Goal: Task Accomplishment & Management: Complete application form

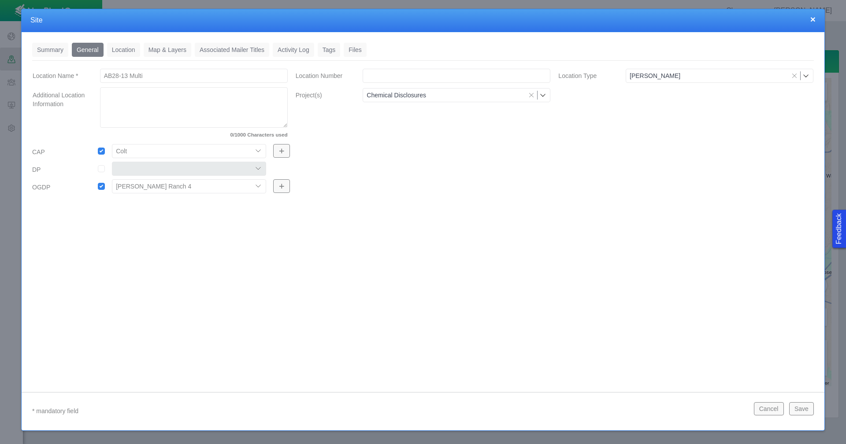
select select "56013520365497496"
select select "56013520365500392"
drag, startPoint x: 147, startPoint y: 76, endPoint x: 67, endPoint y: 74, distance: 79.8
click at [67, 74] on div "Location Name * AB28-13 Multi" at bounding box center [160, 76] width 269 height 16
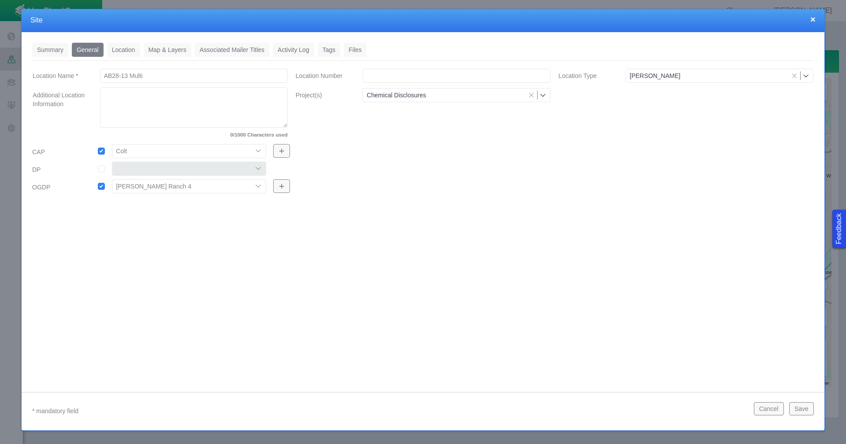
click at [812, 20] on button "×" at bounding box center [812, 19] width 5 height 9
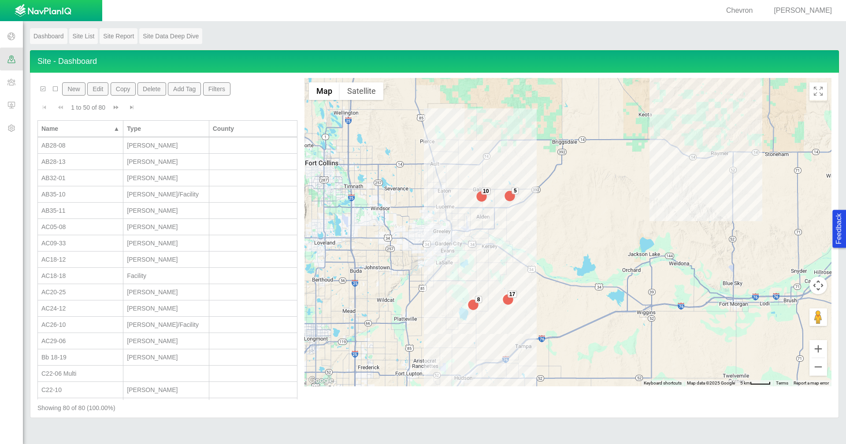
scroll to position [264, 0]
click at [84, 158] on div "AB32-01" at bounding box center [80, 158] width 78 height 9
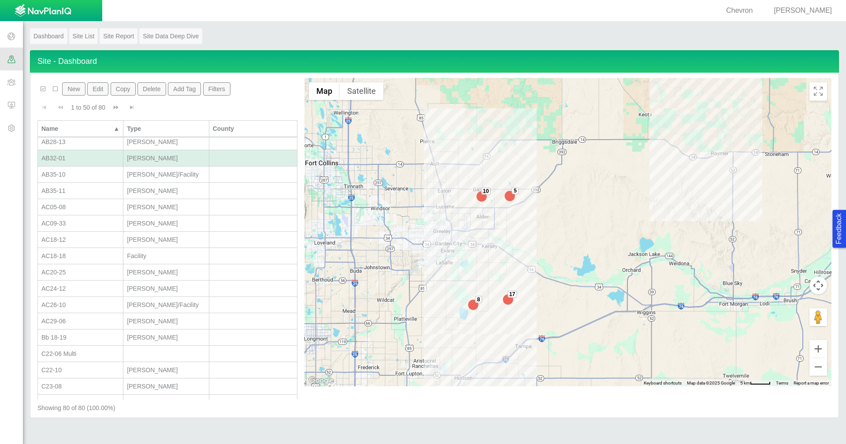
click at [84, 158] on div "AB32-01" at bounding box center [80, 158] width 78 height 9
type textarea "x"
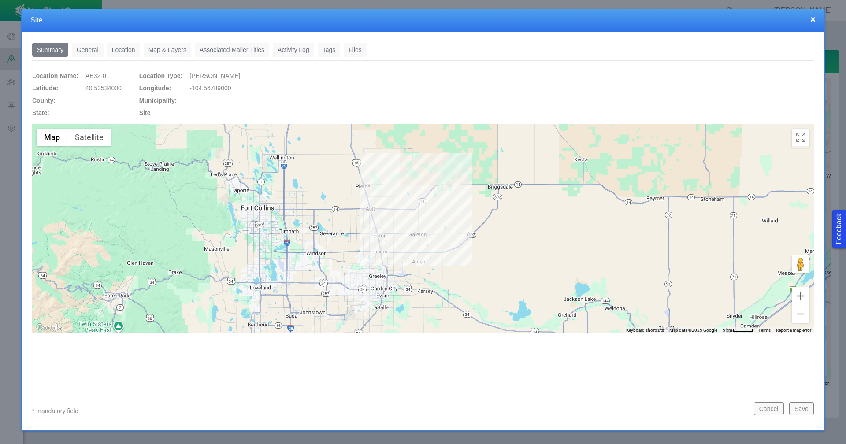
click at [92, 53] on link "General" at bounding box center [88, 50] width 32 height 14
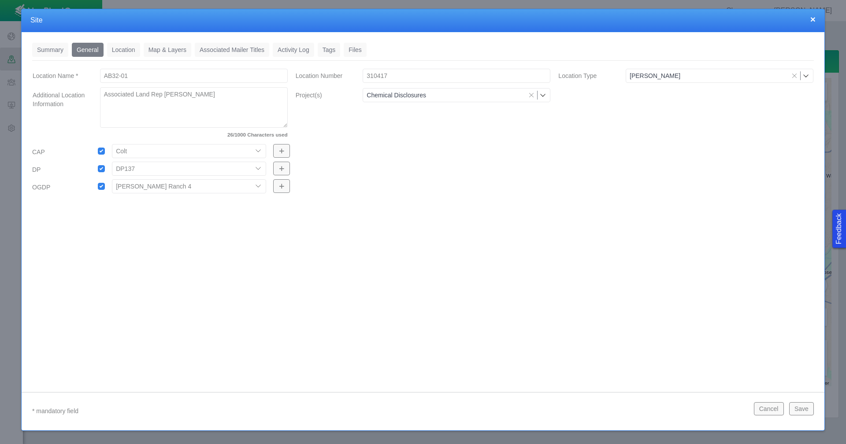
click at [333, 47] on link "Tags" at bounding box center [329, 50] width 23 height 14
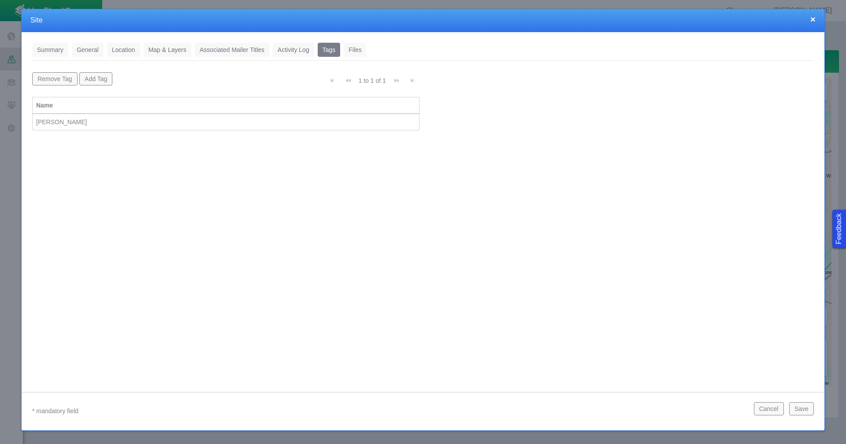
click at [812, 18] on button "×" at bounding box center [812, 19] width 5 height 9
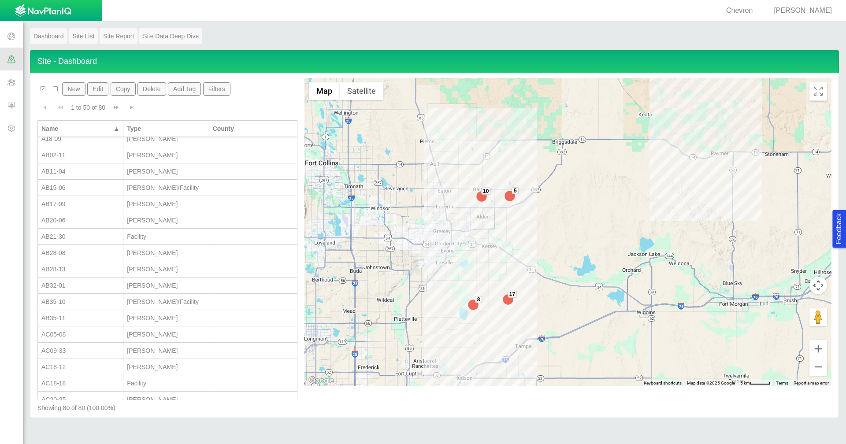
scroll to position [132, 0]
click at [73, 324] on div "AB35-11" at bounding box center [80, 323] width 78 height 9
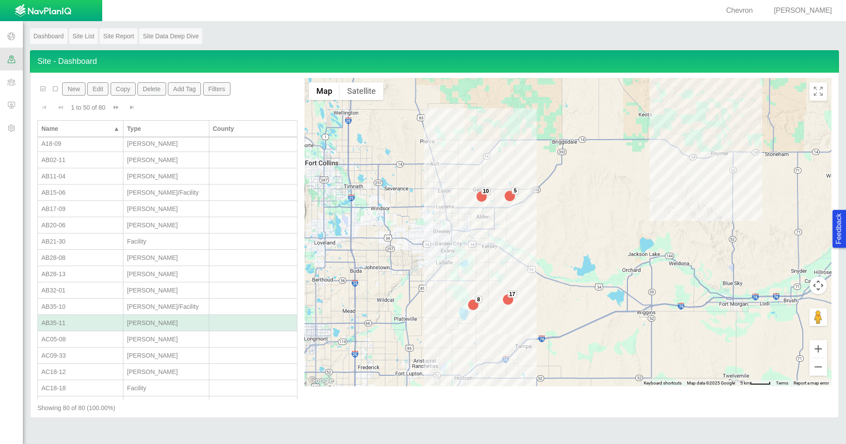
click at [73, 324] on div "AB35-11" at bounding box center [80, 323] width 78 height 9
type input "Wells"
select select "56013520365497496"
select select "56013520365500225"
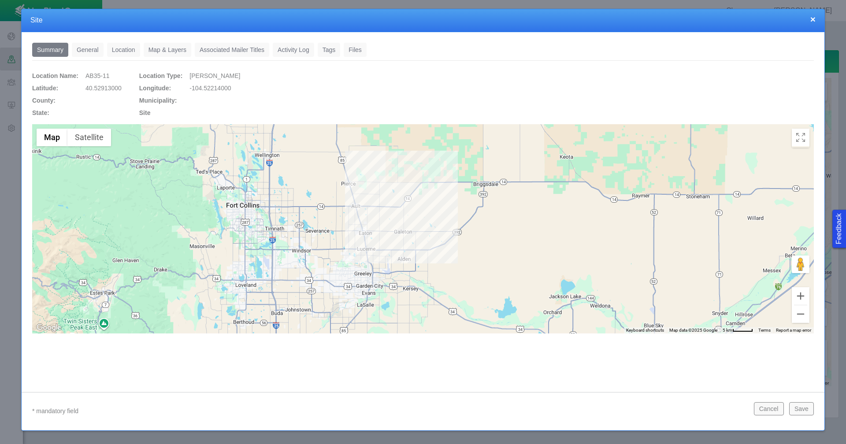
click at [82, 48] on link "General" at bounding box center [88, 50] width 32 height 14
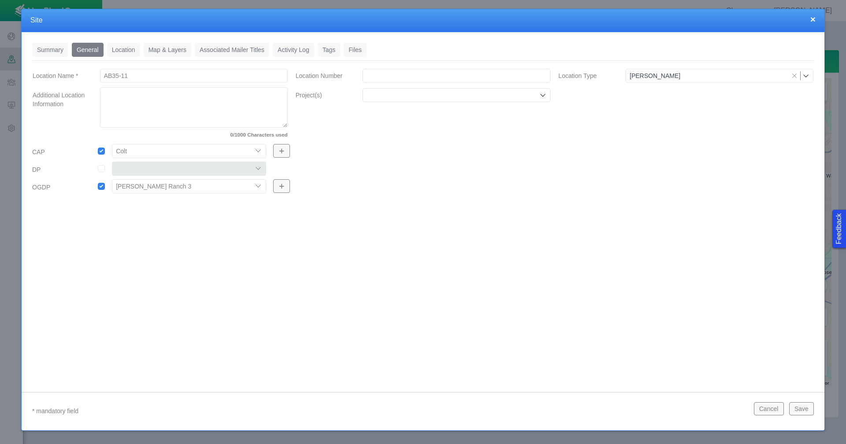
click at [439, 100] on div at bounding box center [457, 95] width 188 height 14
click at [436, 113] on label "Chemical Disclosures" at bounding box center [461, 115] width 167 height 9
checkbox input "true"
click at [812, 18] on button "×" at bounding box center [812, 19] width 5 height 9
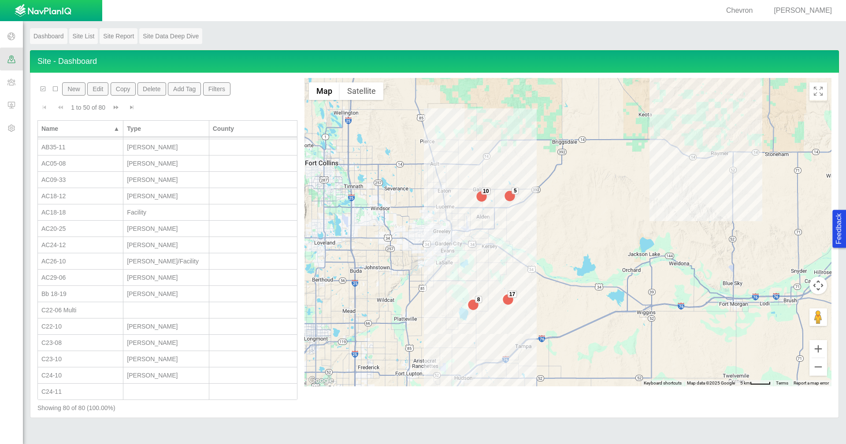
scroll to position [308, 0]
click at [83, 298] on div "Bb 18-19" at bounding box center [80, 293] width 78 height 9
select select "56013520365497496"
select select "56013520365613155"
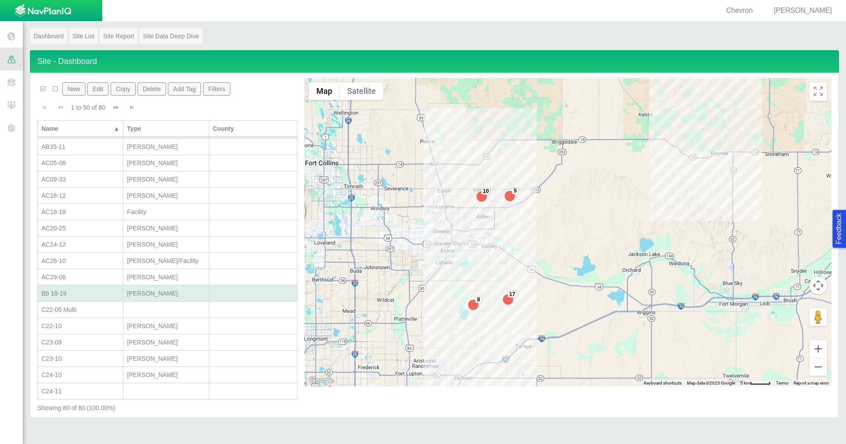
select select "56013520365500392"
type input "Wells"
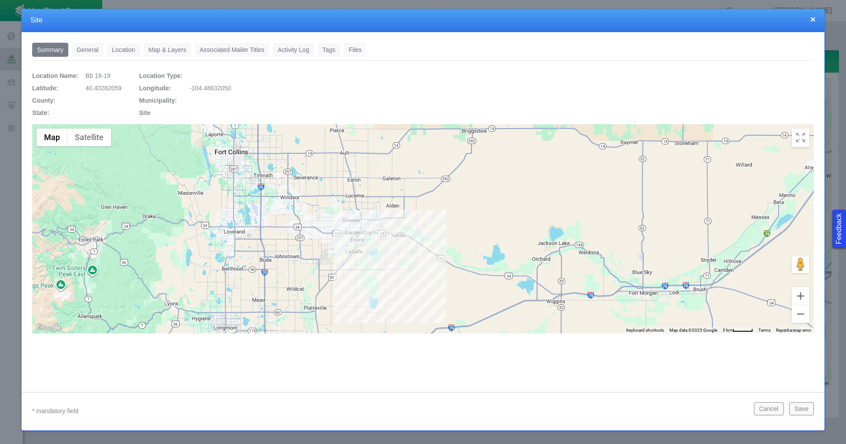
click at [78, 51] on link "General" at bounding box center [88, 50] width 32 height 14
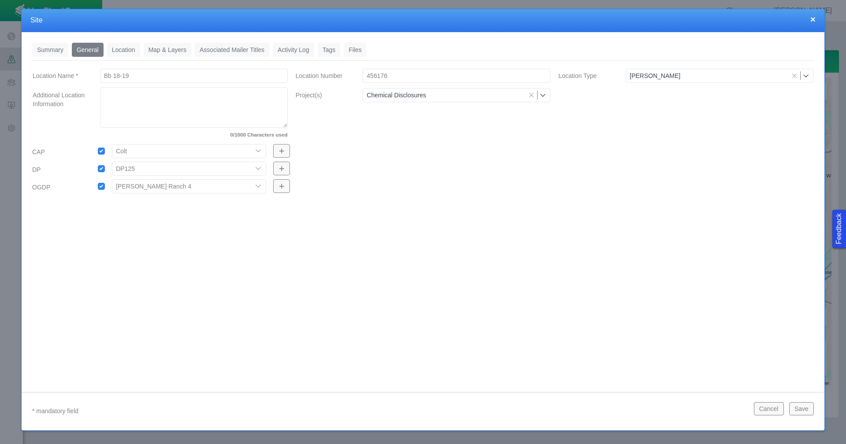
click at [326, 50] on link "Tags" at bounding box center [329, 50] width 23 height 14
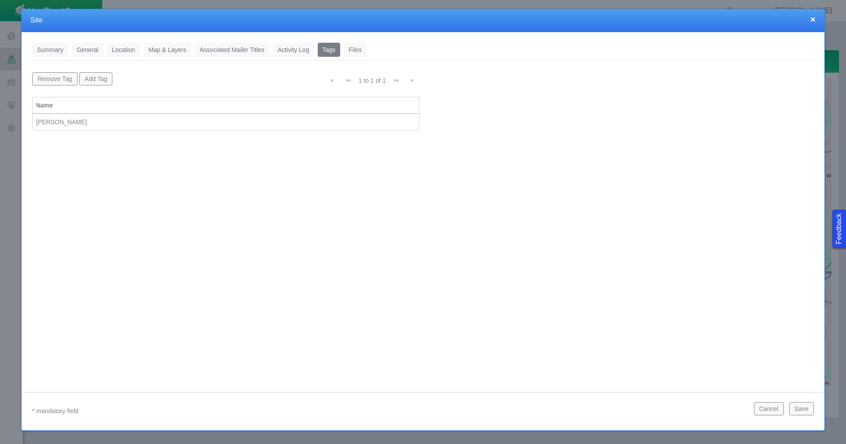
click at [812, 19] on button "×" at bounding box center [812, 19] width 5 height 9
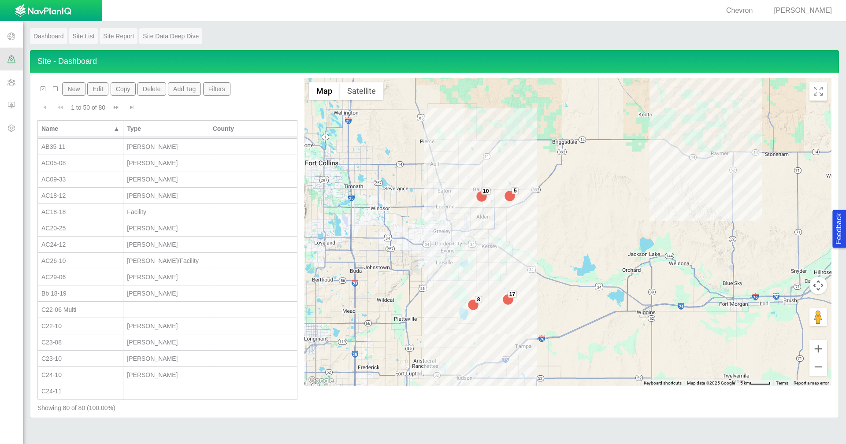
click at [78, 357] on div "C23-10" at bounding box center [80, 358] width 78 height 9
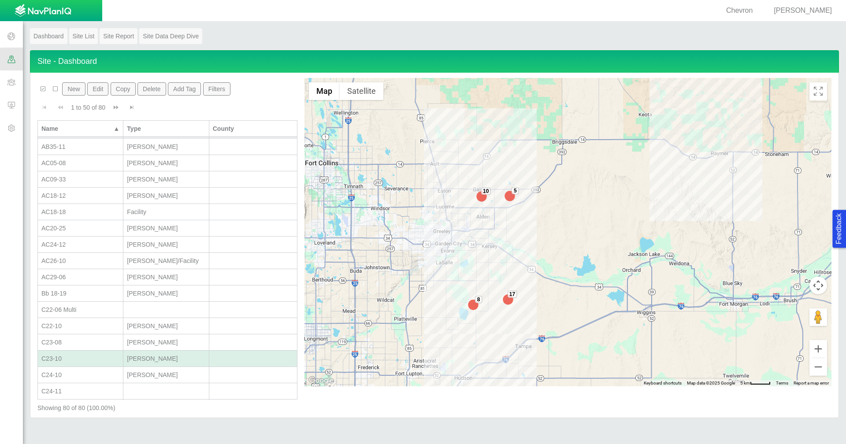
click at [78, 357] on div "C23-10" at bounding box center [80, 358] width 78 height 9
type input "Wells"
select select "56013520365497859"
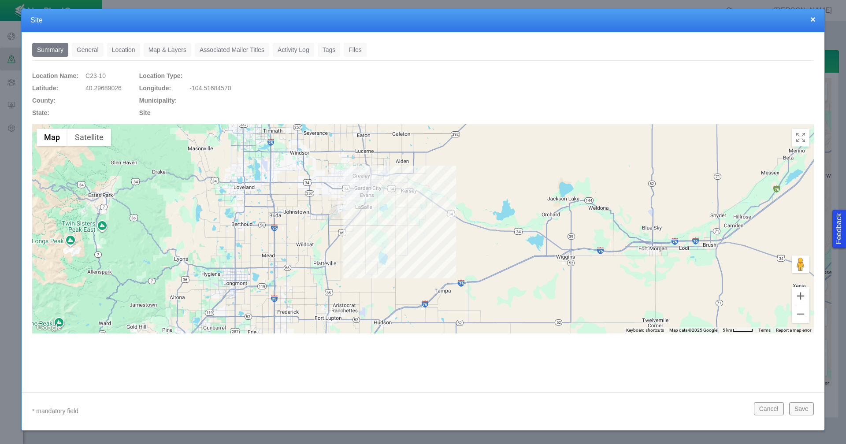
click at [96, 53] on link "General" at bounding box center [88, 50] width 32 height 14
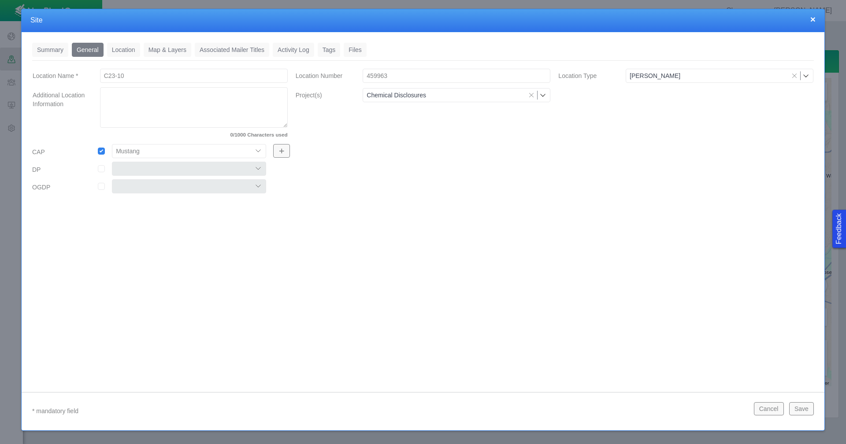
click at [812, 19] on button "×" at bounding box center [812, 19] width 5 height 9
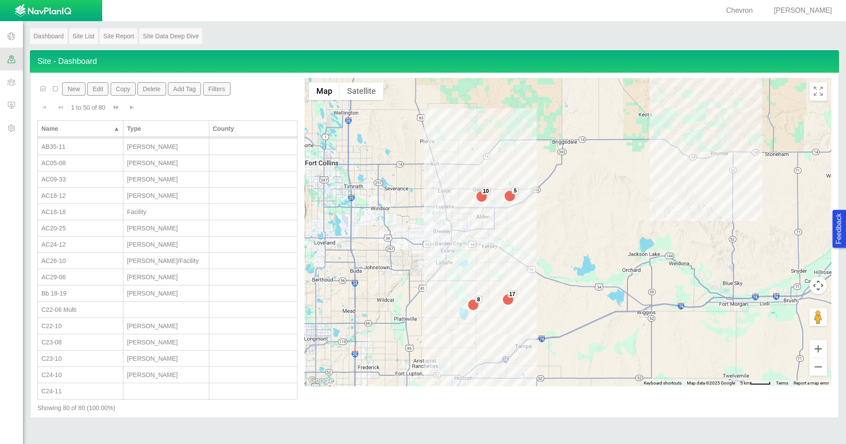
click at [72, 93] on button "New" at bounding box center [73, 88] width 23 height 13
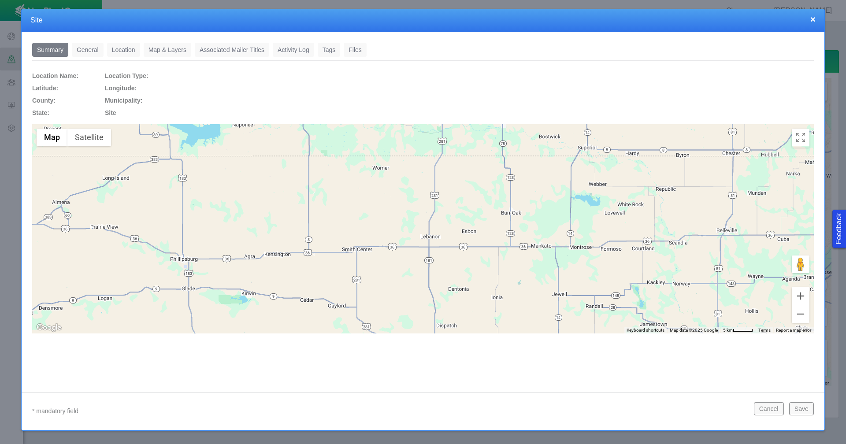
click at [92, 50] on link "General" at bounding box center [88, 50] width 32 height 14
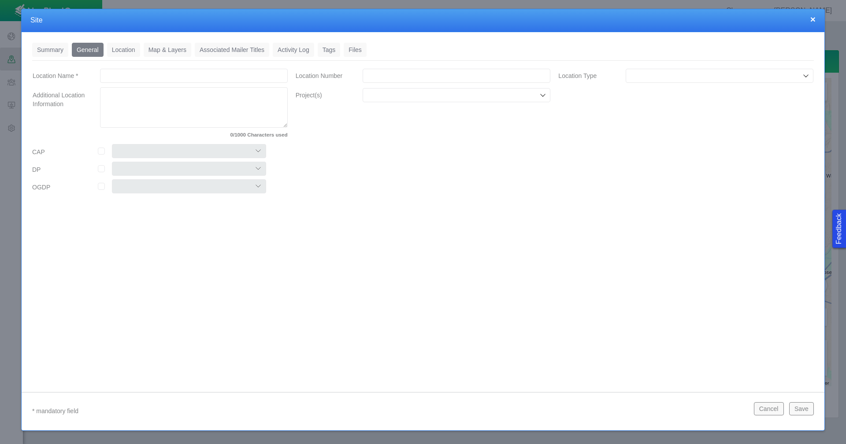
click at [156, 74] on input "Location Name *" at bounding box center [194, 76] width 188 height 14
type input "Stout 1-16"
click at [409, 77] on input "Location Number" at bounding box center [457, 76] width 188 height 14
paste input "465661"
type input "465661"
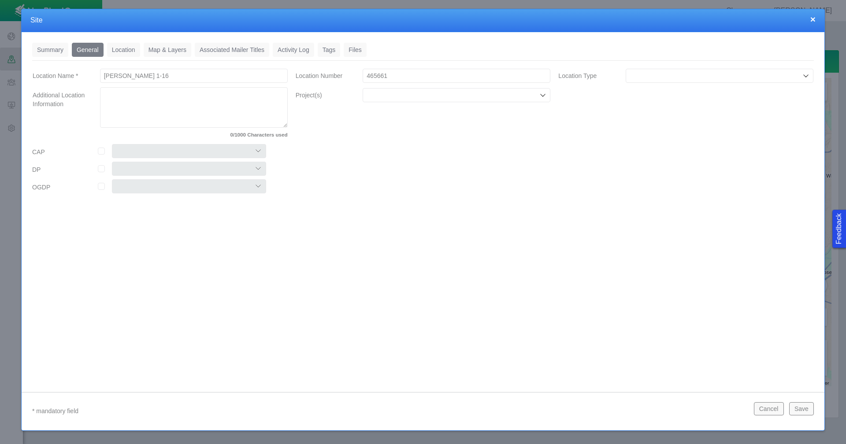
click at [462, 96] on input "Project(s)" at bounding box center [452, 95] width 171 height 9
click at [449, 114] on label "Chemical Disclosures" at bounding box center [461, 115] width 167 height 9
checkbox input "true"
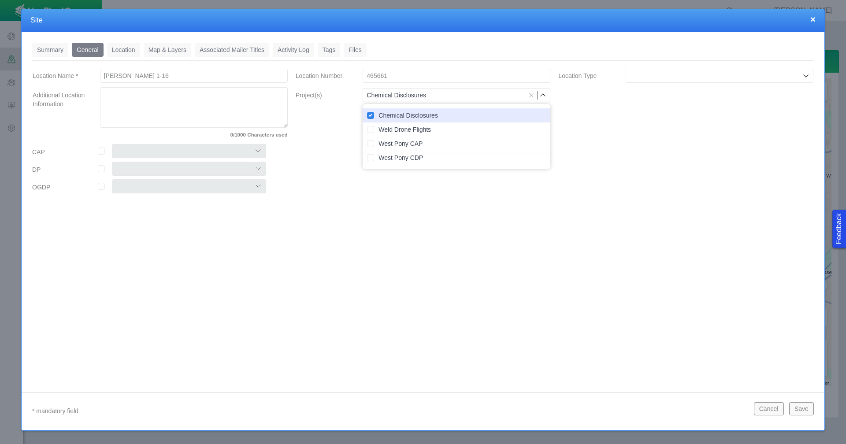
click at [100, 152] on input "checkbox" at bounding box center [101, 151] width 7 height 7
checkbox input "true"
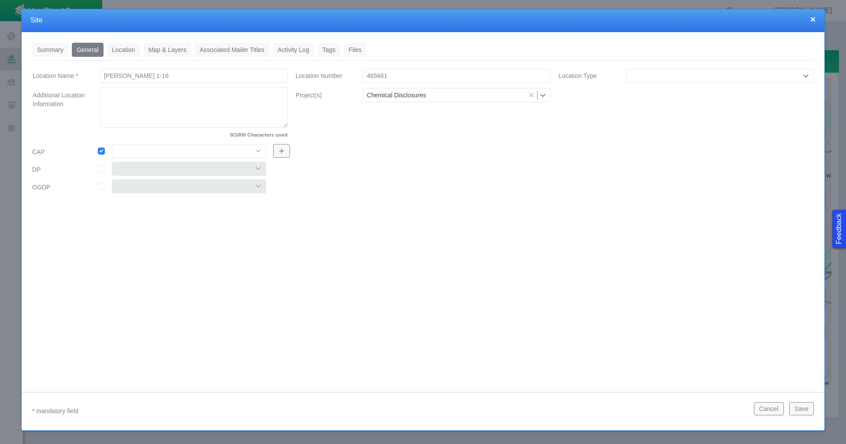
click at [209, 154] on select "Colt East Pony Greeley Crescent Maverick Mustang West Pony" at bounding box center [189, 151] width 154 height 14
select select "56013520365497731"
click at [112, 144] on select "Colt East Pony Greeley Crescent Maverick Mustang West Pony" at bounding box center [189, 151] width 154 height 14
click at [125, 49] on link "Location" at bounding box center [123, 50] width 33 height 14
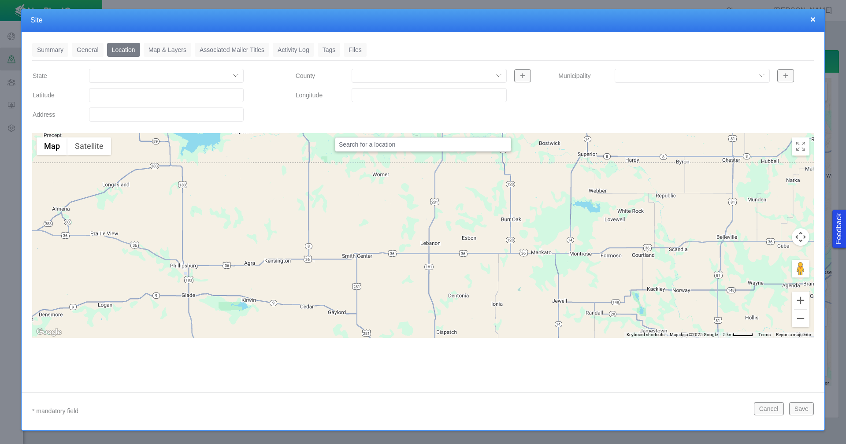
click at [173, 99] on input "Latitude" at bounding box center [166, 95] width 155 height 14
paste input "40.58089066"
type input "40.58089066"
click at [356, 93] on input "Longitude" at bounding box center [429, 95] width 155 height 14
paste input "-104.8231964"
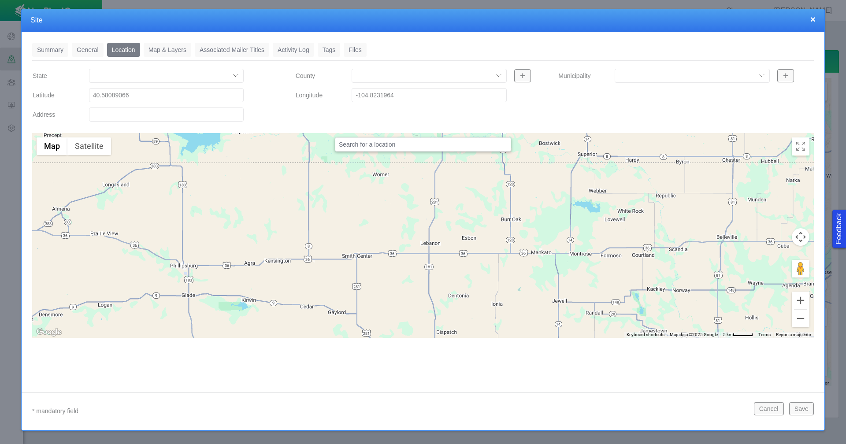
type input "-104.82319640"
click at [324, 50] on link "Tags" at bounding box center [329, 50] width 23 height 14
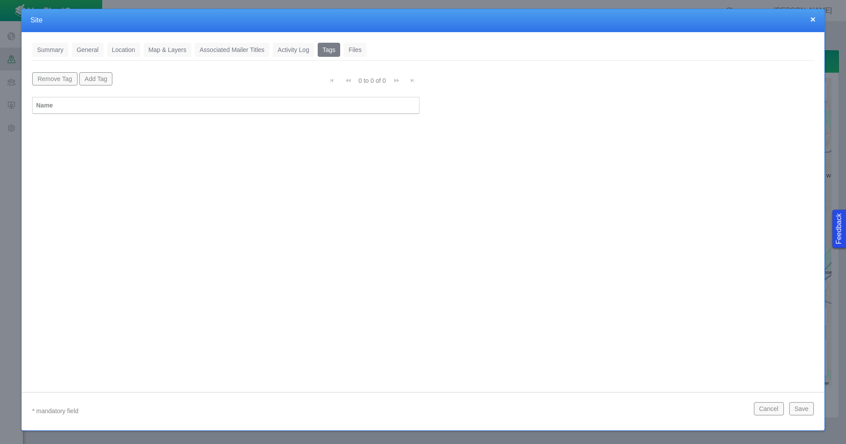
click at [104, 83] on button "Add Tag" at bounding box center [95, 78] width 33 height 13
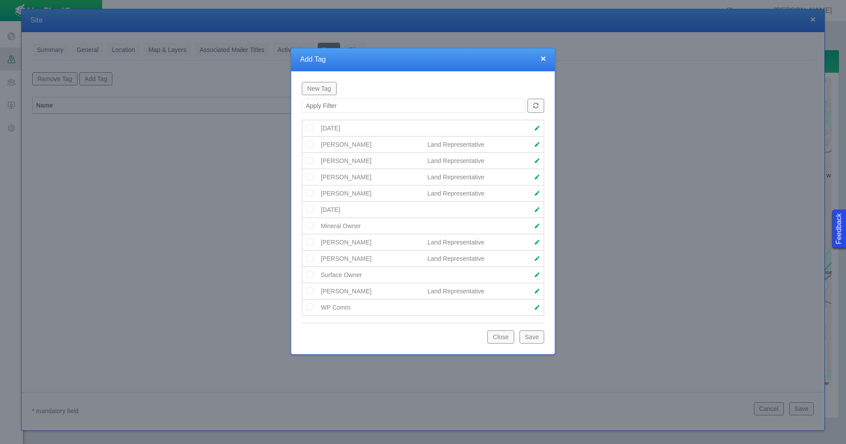
click at [308, 145] on img at bounding box center [310, 144] width 8 height 8
click at [532, 335] on button "Save" at bounding box center [531, 336] width 25 height 13
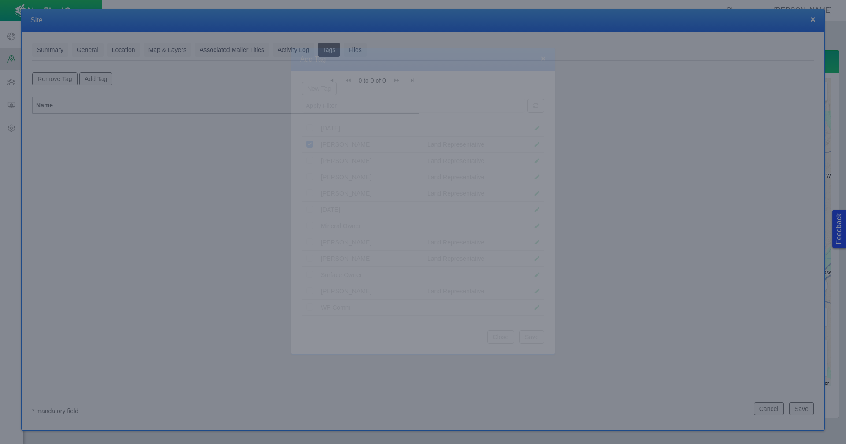
scroll to position [0, 0]
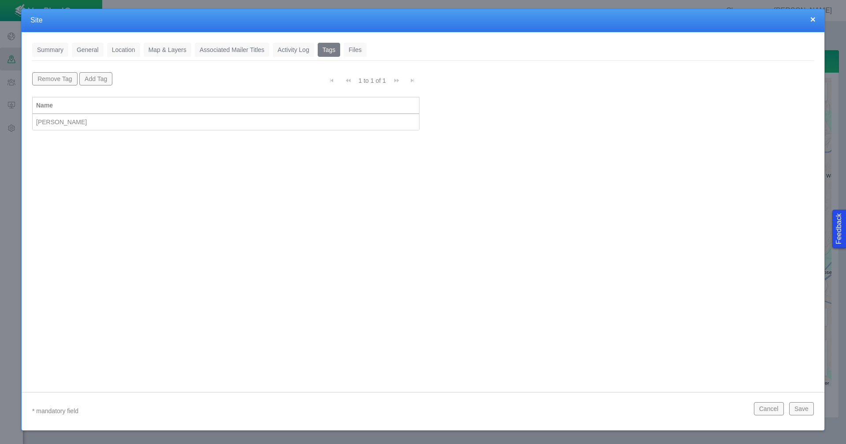
click at [806, 409] on button "Save" at bounding box center [801, 408] width 25 height 13
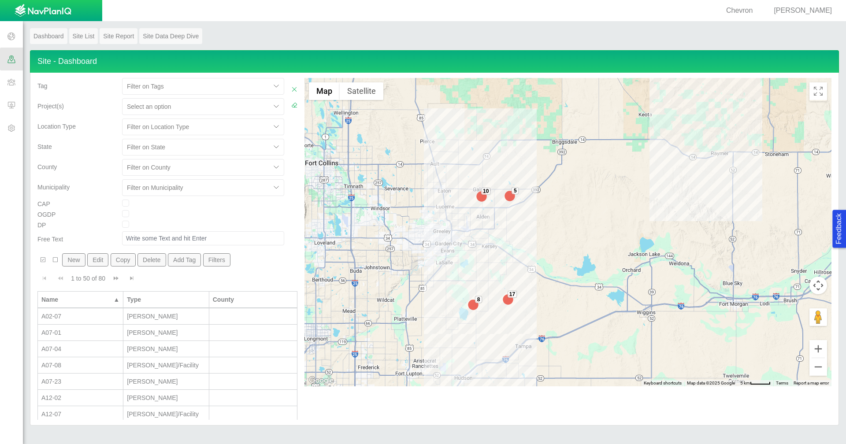
click at [78, 263] on button "New" at bounding box center [73, 259] width 23 height 13
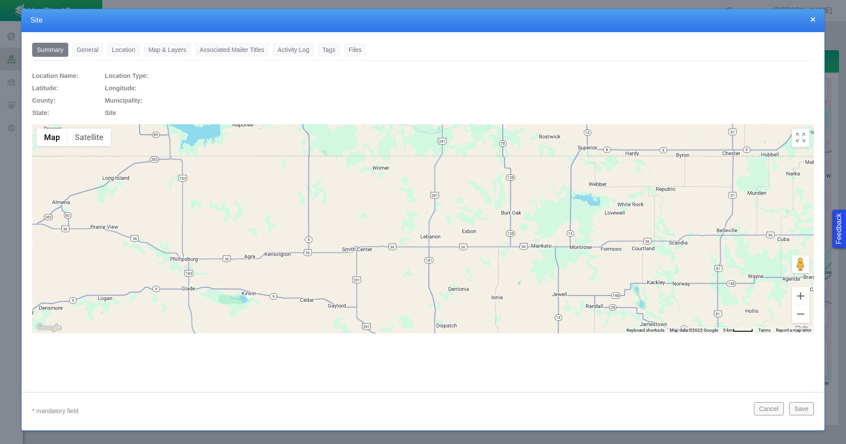
click at [92, 48] on link "General" at bounding box center [88, 50] width 32 height 14
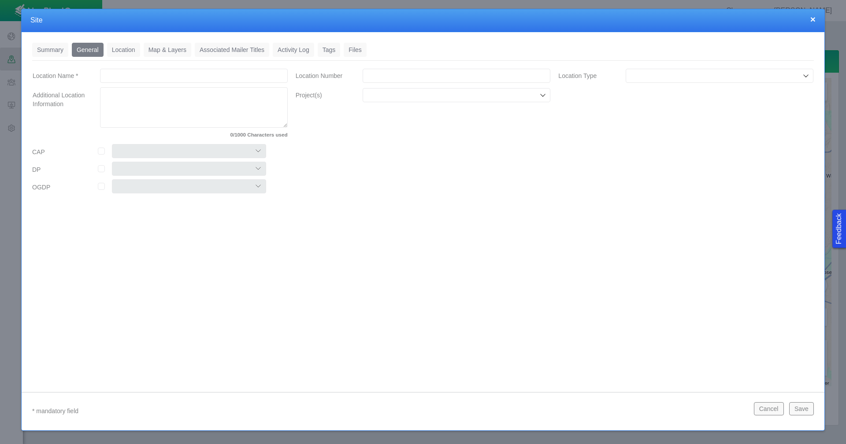
click at [153, 78] on input "Location Name *" at bounding box center [194, 76] width 188 height 14
type input "Torreys Federal 1-10"
click at [388, 79] on input "Location Number" at bounding box center [457, 76] width 188 height 14
paste input "471701"
type input "471701"
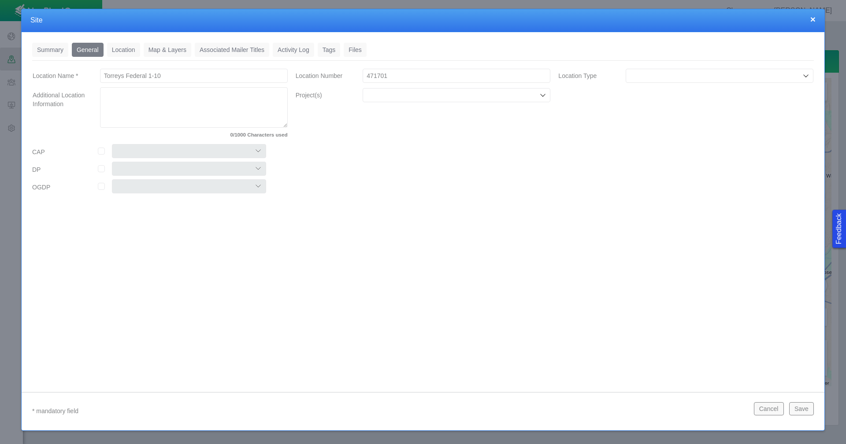
click at [728, 76] on input "Location Type" at bounding box center [715, 75] width 171 height 9
click at [378, 92] on input "Project(s)" at bounding box center [452, 95] width 171 height 9
click at [388, 115] on label "Chemical Disclosures" at bounding box center [461, 115] width 167 height 9
checkbox input "true"
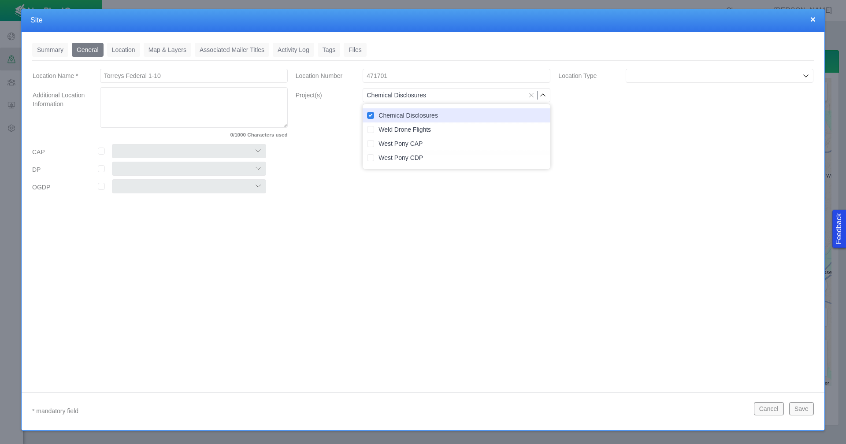
click at [98, 153] on input "checkbox" at bounding box center [101, 151] width 7 height 7
checkbox input "true"
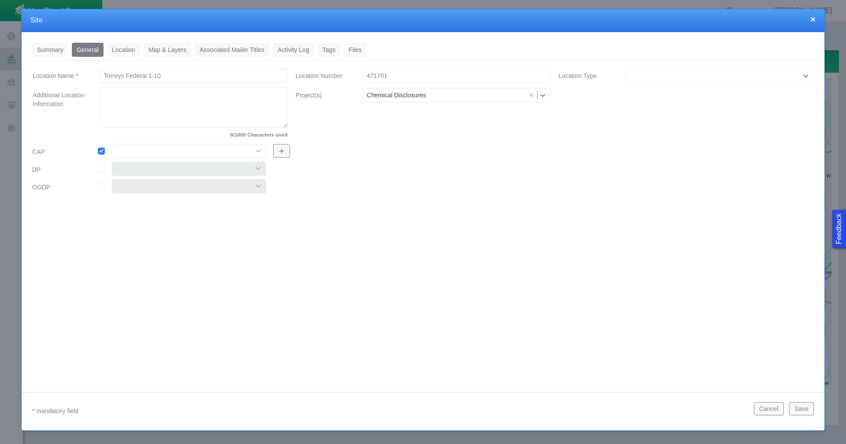
click at [121, 150] on select "Colt East Pony Greeley Crescent Maverick Mustang West Pony" at bounding box center [189, 151] width 154 height 14
select select "56013520365498056"
click at [112, 144] on select "Colt East Pony Greeley Crescent Maverick Mustang West Pony" at bounding box center [189, 151] width 154 height 14
click at [131, 52] on link "Location" at bounding box center [123, 50] width 33 height 14
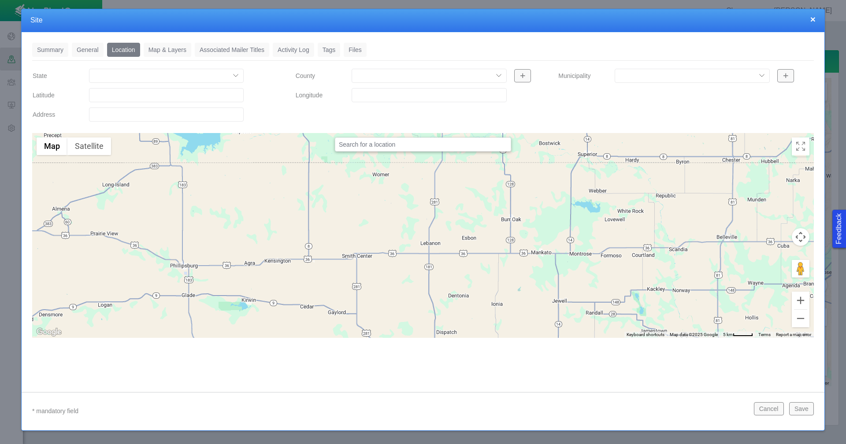
click at [152, 97] on input "Latitude" at bounding box center [166, 95] width 155 height 14
paste input "40.36505127"
type input "40.36505127"
click at [367, 95] on input "Longitude" at bounding box center [429, 95] width 155 height 14
paste input "-104.6578369"
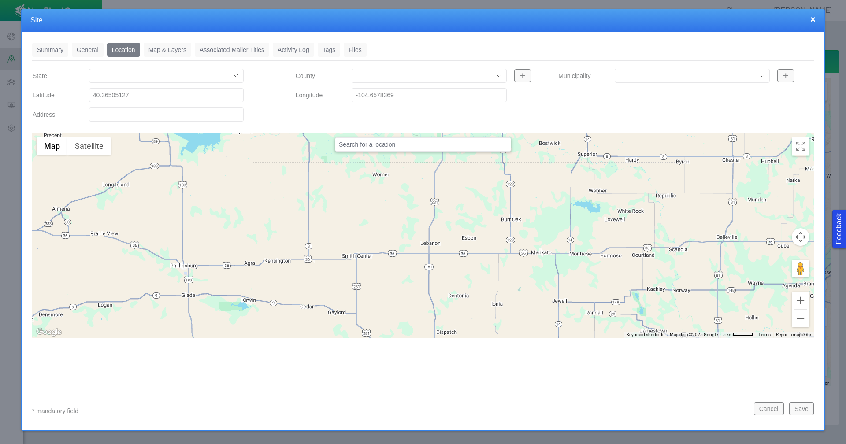
type input "-104.65783690"
click at [328, 50] on link "Tags" at bounding box center [329, 50] width 23 height 14
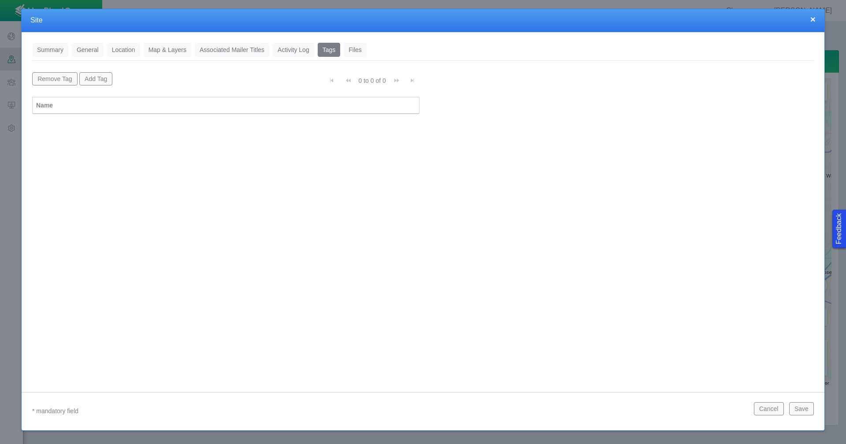
click at [91, 82] on button "Add Tag" at bounding box center [95, 78] width 33 height 13
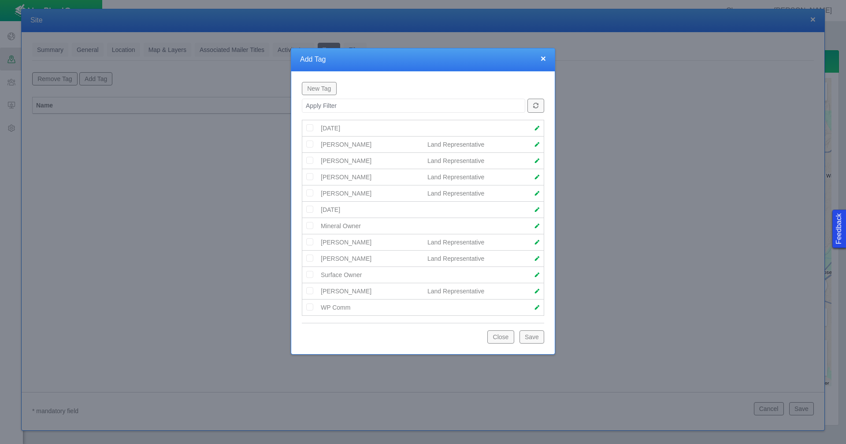
click at [310, 162] on img at bounding box center [310, 160] width 8 height 8
click at [538, 335] on button "Save" at bounding box center [531, 336] width 25 height 13
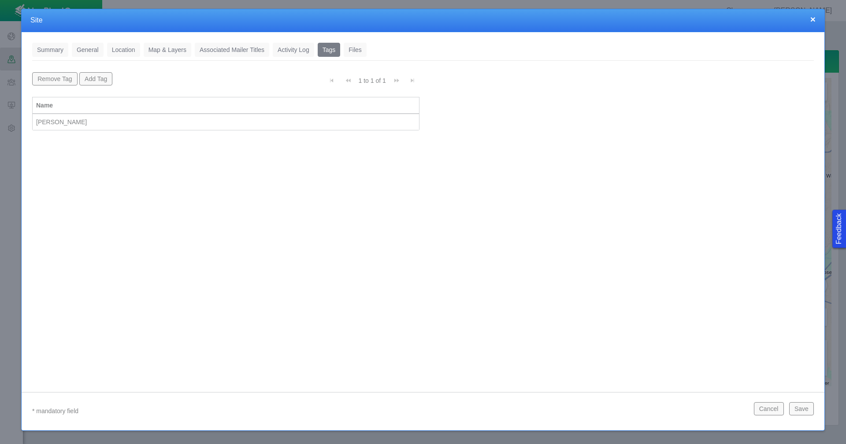
click at [799, 410] on button "Save" at bounding box center [801, 408] width 25 height 13
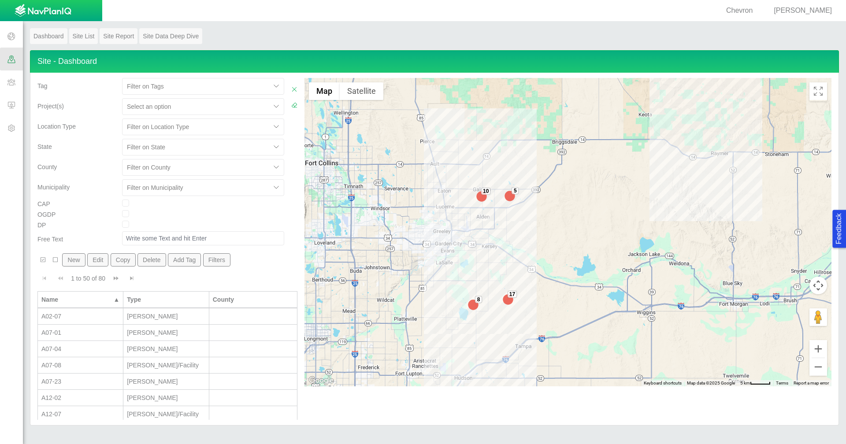
click at [220, 107] on div at bounding box center [196, 106] width 139 height 11
click at [220, 127] on div "Chemical Disclosures" at bounding box center [203, 128] width 162 height 16
checkbox input "true"
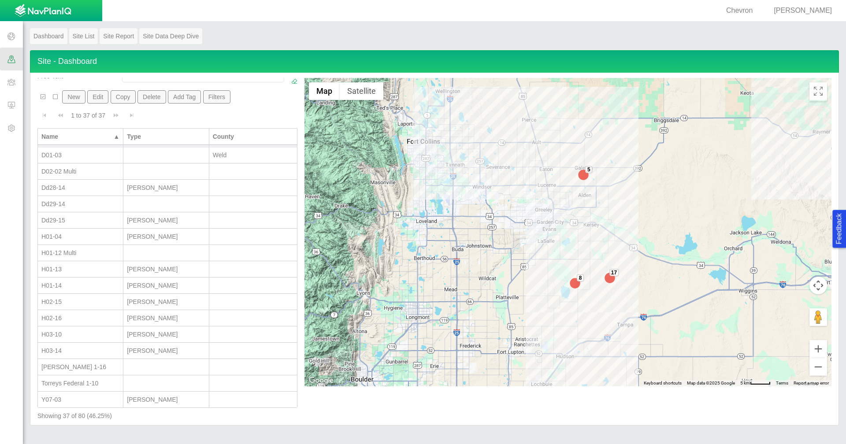
scroll to position [163, 0]
click at [93, 382] on div "Torreys Federal 1-10" at bounding box center [80, 382] width 78 height 9
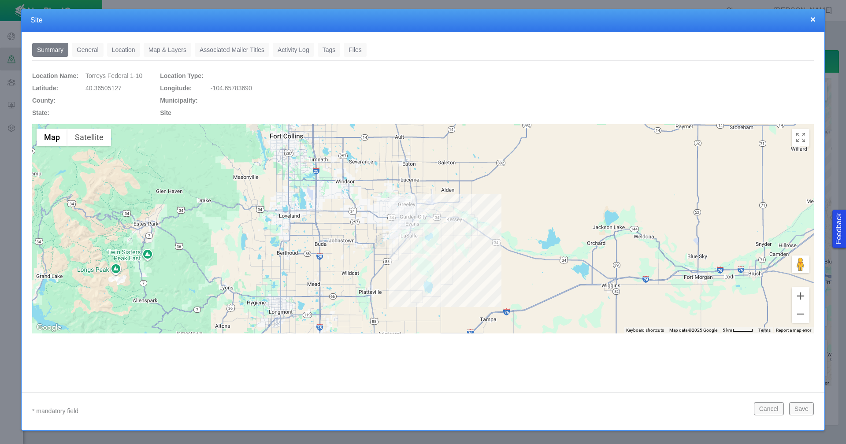
click at [84, 48] on link "General" at bounding box center [88, 50] width 32 height 14
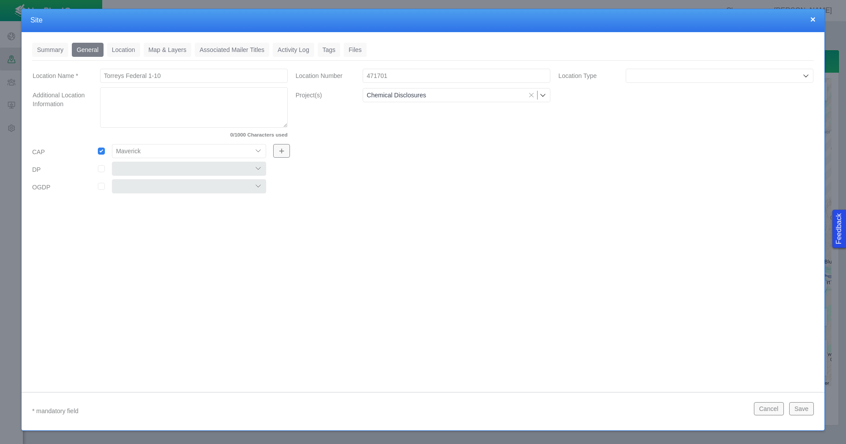
drag, startPoint x: 171, startPoint y: 76, endPoint x: 68, endPoint y: 79, distance: 103.1
click at [68, 79] on div "Location Name * Torreys Federal 1-10" at bounding box center [160, 76] width 269 height 16
click at [331, 51] on link "Tags" at bounding box center [329, 50] width 23 height 14
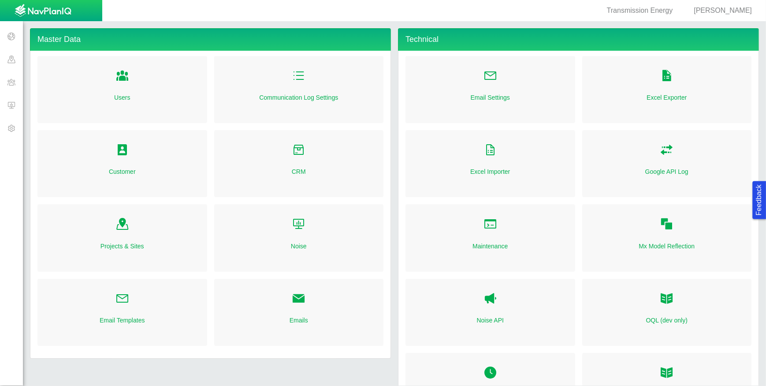
click at [6, 83] on span at bounding box center [11, 81] width 23 height 23
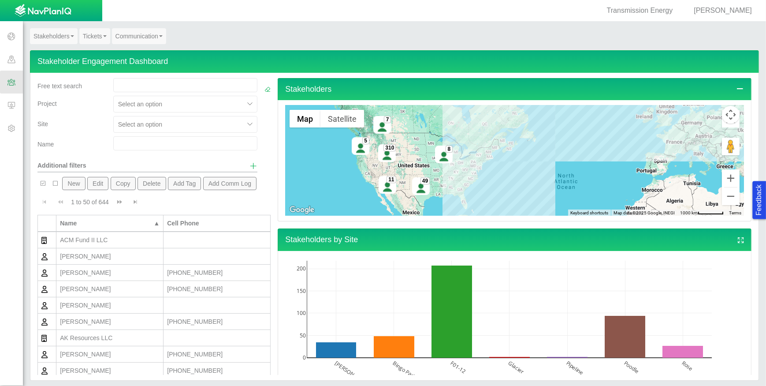
click at [6, 61] on span at bounding box center [11, 59] width 23 height 23
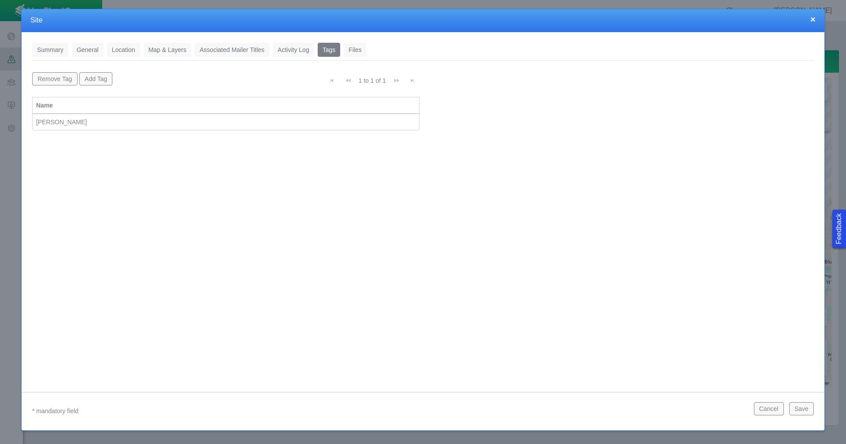
scroll to position [341, 0]
click at [813, 20] on button "×" at bounding box center [812, 19] width 5 height 9
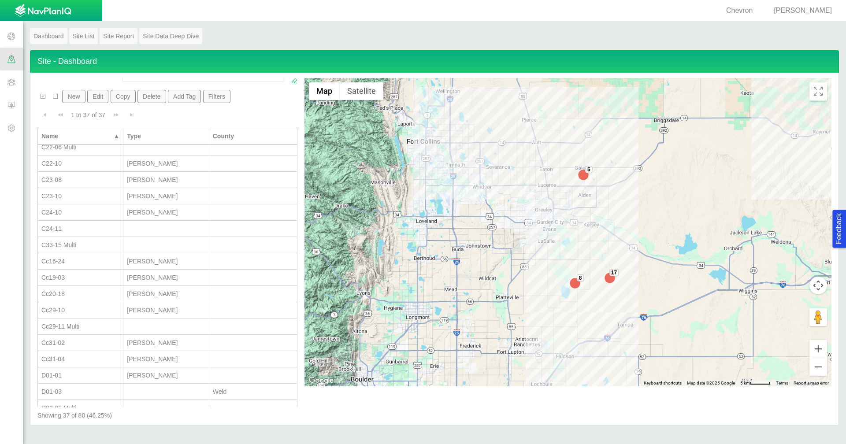
scroll to position [76, 0]
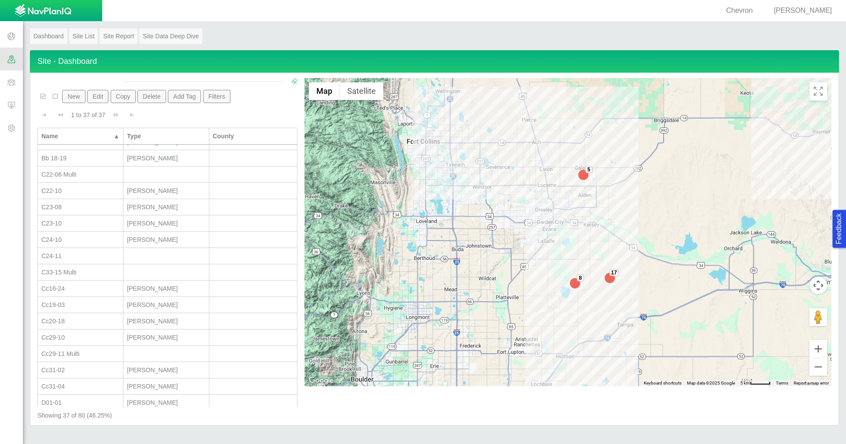
click at [89, 171] on div "C22-06 Multi" at bounding box center [80, 174] width 78 height 9
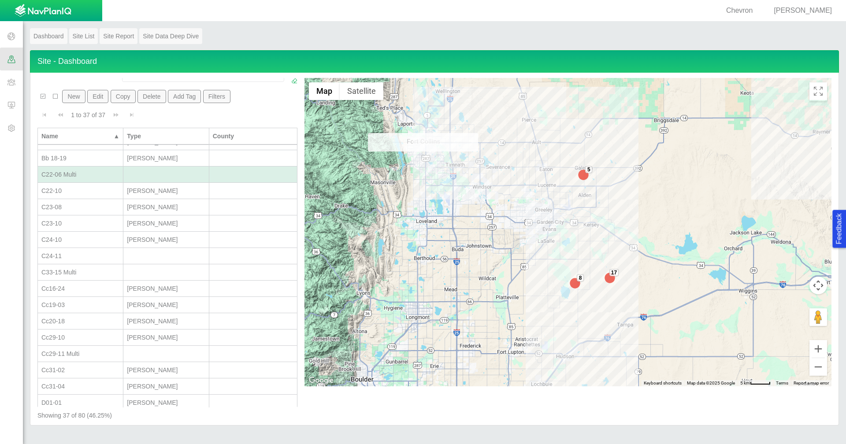
select select "56013520365497859"
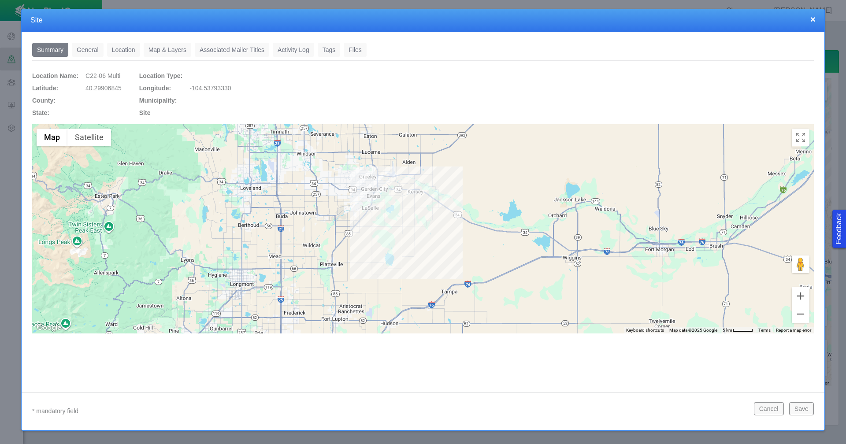
click at [85, 47] on link "General" at bounding box center [88, 50] width 32 height 14
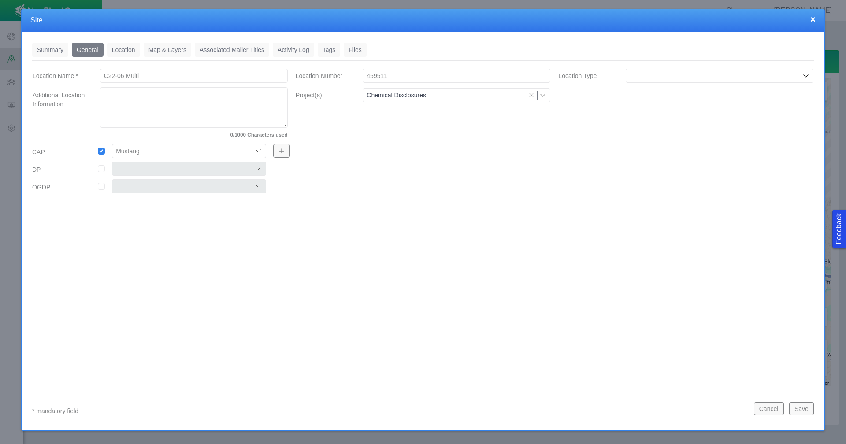
click at [332, 51] on link "Tags" at bounding box center [329, 50] width 23 height 14
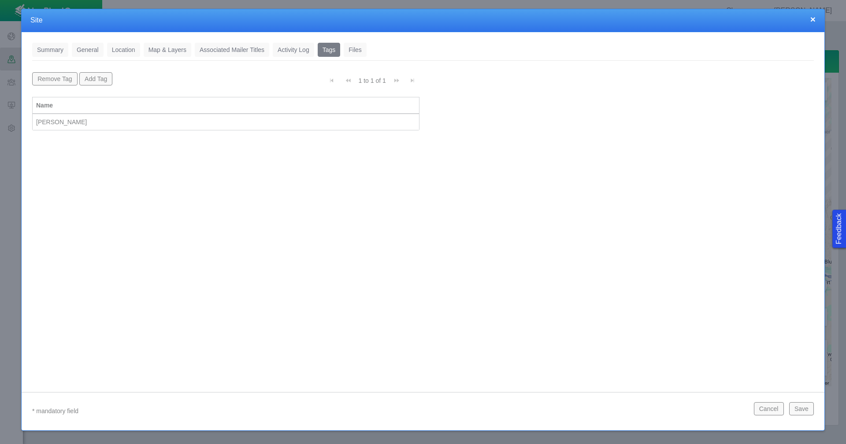
click at [815, 22] on button "×" at bounding box center [812, 19] width 5 height 9
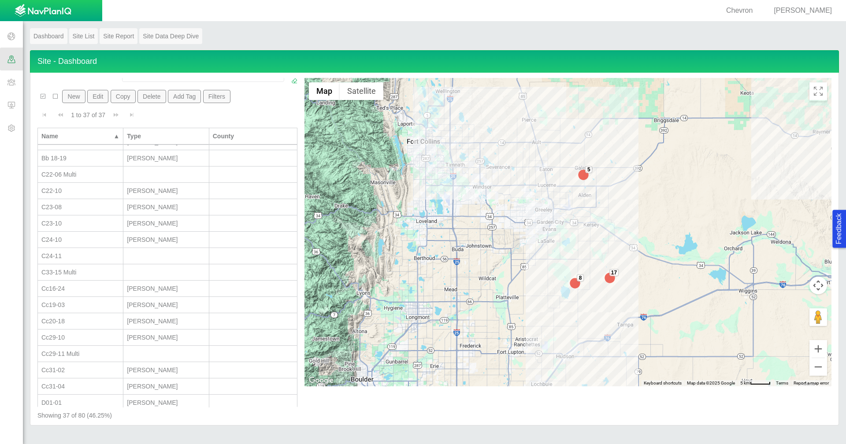
click at [82, 187] on div "C22-10" at bounding box center [80, 190] width 78 height 9
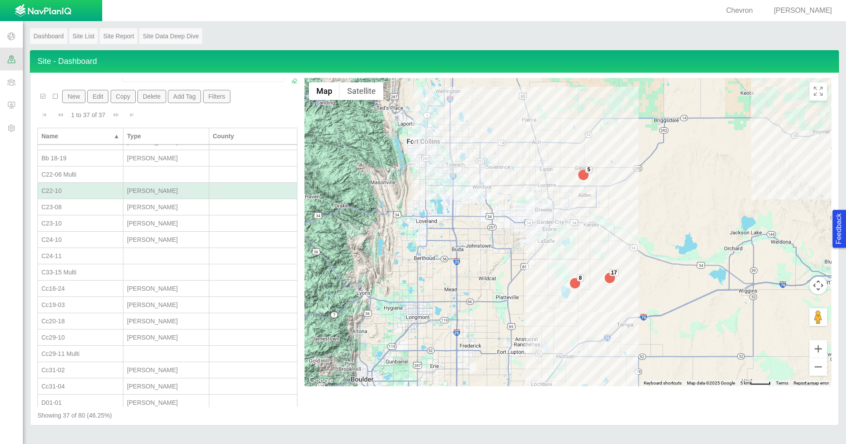
click at [82, 187] on div "C22-10" at bounding box center [80, 190] width 78 height 9
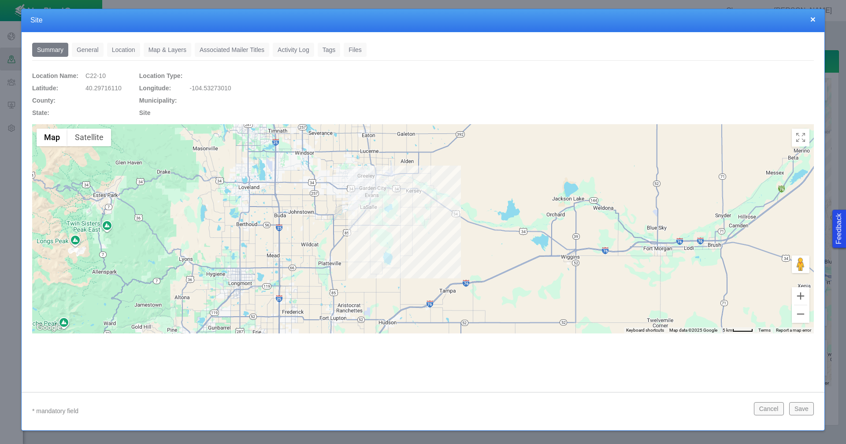
click at [90, 50] on link "General" at bounding box center [88, 50] width 32 height 14
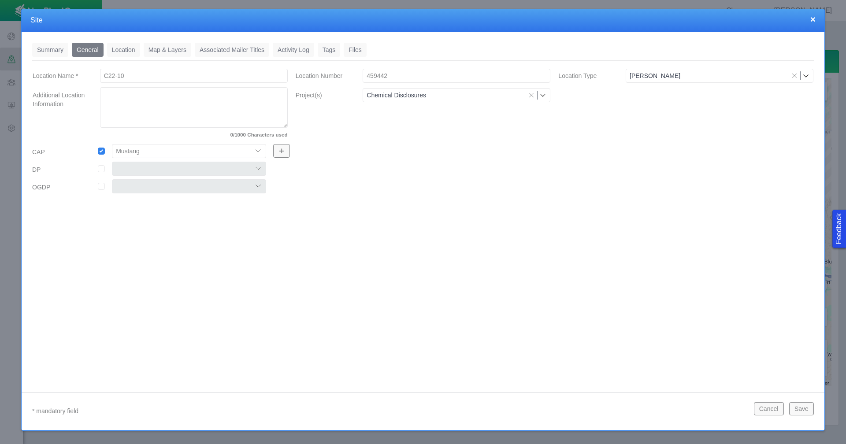
click at [329, 48] on link "Tags" at bounding box center [329, 50] width 23 height 14
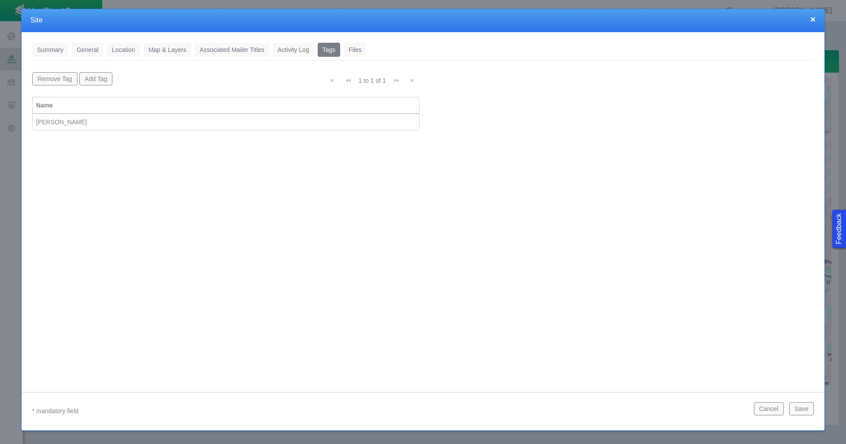
click at [812, 19] on button "×" at bounding box center [812, 19] width 5 height 9
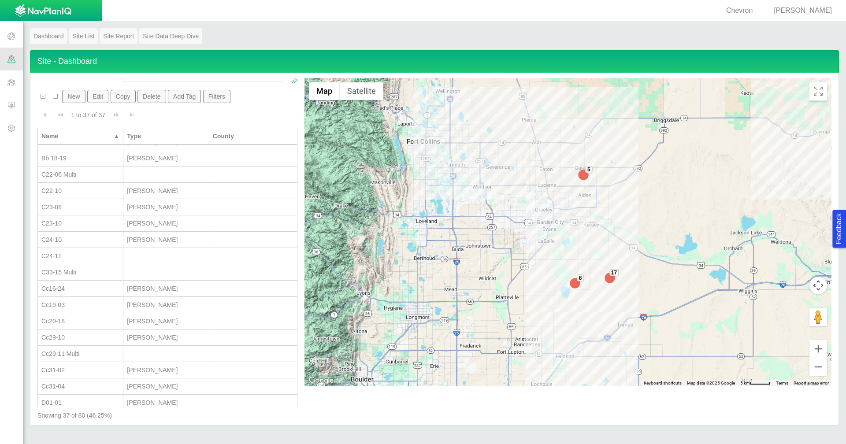
click at [73, 209] on div "C23-08" at bounding box center [80, 207] width 78 height 9
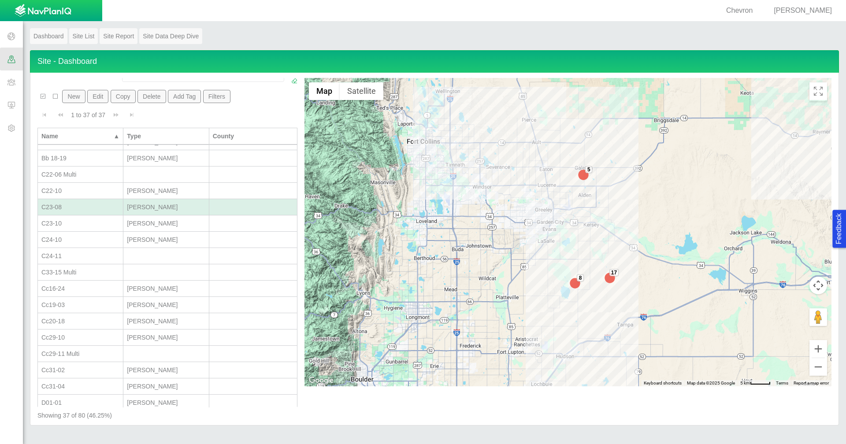
click at [73, 209] on div "C23-08" at bounding box center [80, 207] width 78 height 9
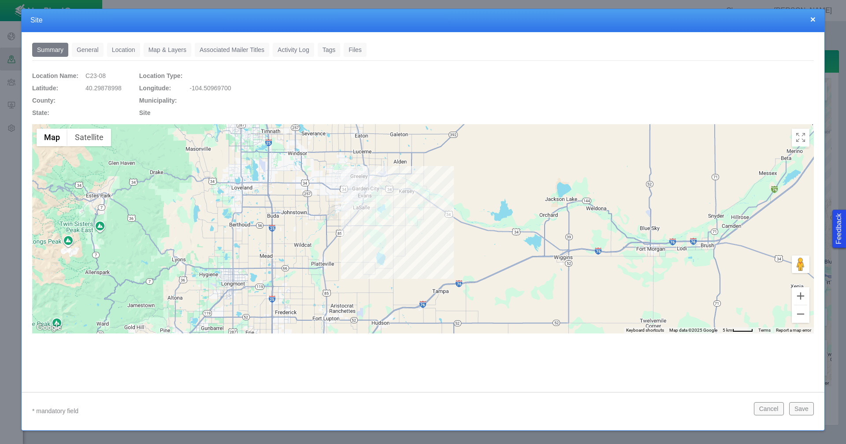
click at [324, 55] on link "Tags" at bounding box center [329, 50] width 23 height 14
